Goal: Task Accomplishment & Management: Use online tool/utility

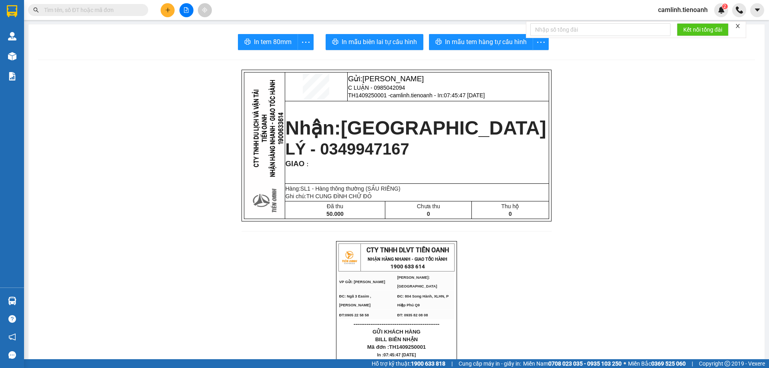
click at [129, 6] on span at bounding box center [88, 10] width 120 height 12
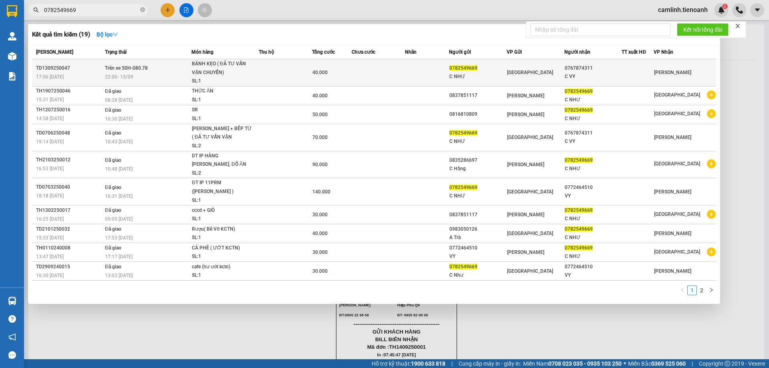
type input "0782549669"
click at [351, 74] on div "40.000" at bounding box center [332, 72] width 39 height 9
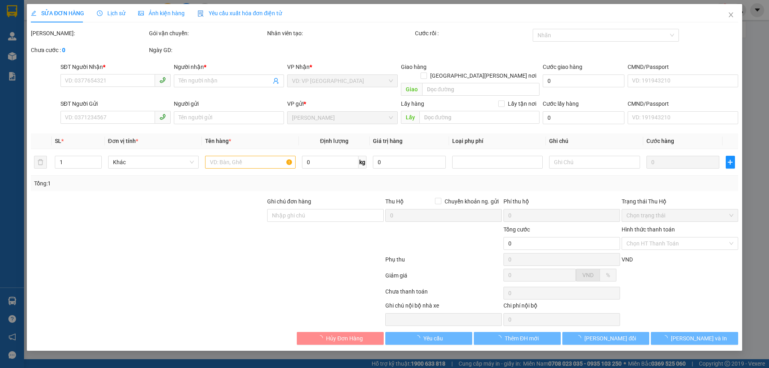
type input "0767874311"
type input "C VY"
type input "0782549669"
type input "C NHƯ"
type input "40.000"
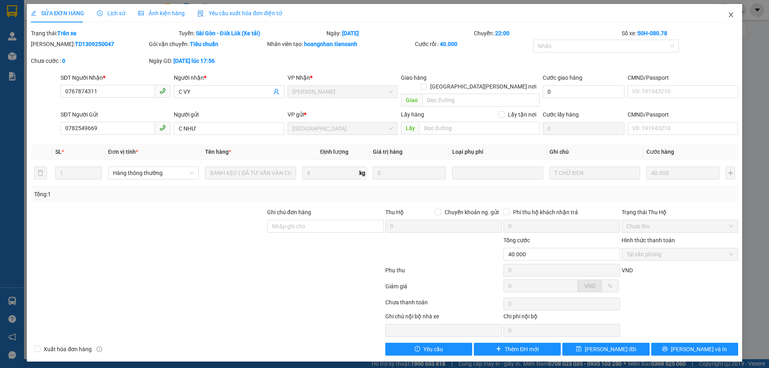
click at [730, 15] on icon "close" at bounding box center [731, 15] width 6 height 6
